Goal: Information Seeking & Learning: Learn about a topic

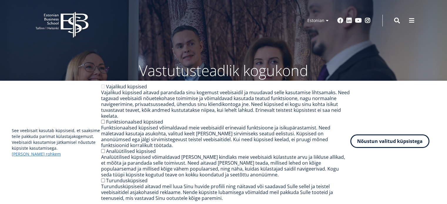
click at [387, 148] on button "Nõustun valitud küpsistega" at bounding box center [389, 142] width 79 height 14
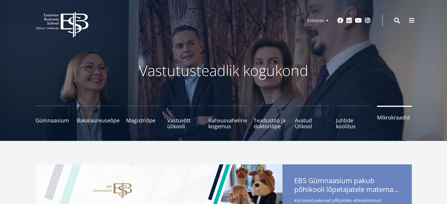
click at [394, 124] on link "Mikrokraadid" at bounding box center [394, 118] width 35 height 24
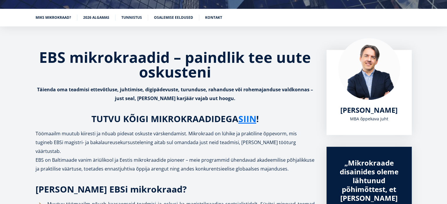
scroll to position [111, 0]
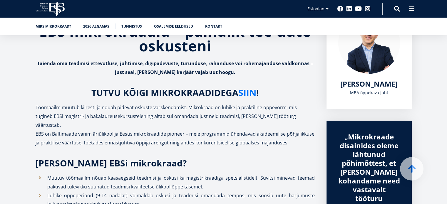
click at [249, 95] on link "SIIN" at bounding box center [247, 92] width 18 height 9
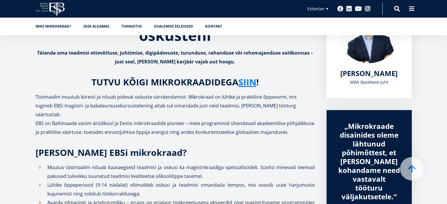
scroll to position [122, 0]
click at [241, 78] on link "SIIN" at bounding box center [247, 82] width 18 height 9
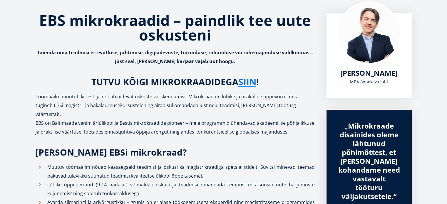
scroll to position [0, 0]
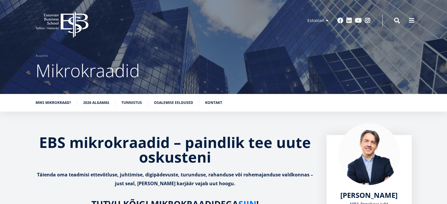
click at [56, 15] on icon "EBS Logo Created with Sketch." at bounding box center [62, 25] width 53 height 26
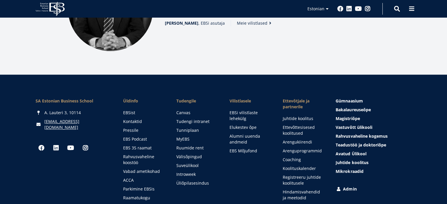
scroll to position [828, 0]
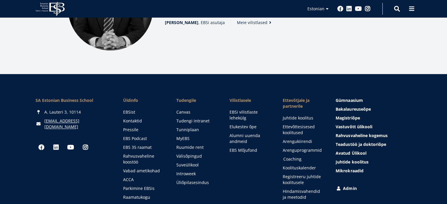
click at [290, 156] on link "Coaching" at bounding box center [303, 159] width 41 height 6
